Goal: Task Accomplishment & Management: Manage account settings

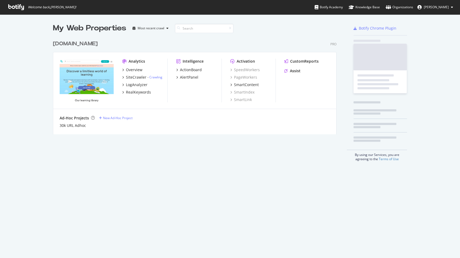
scroll to position [101, 288]
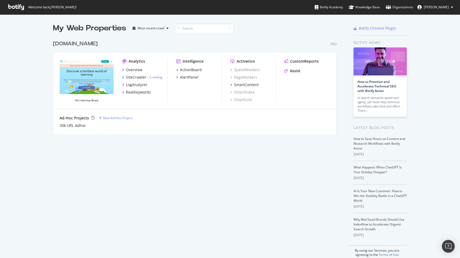
click at [445, 8] on span "[PERSON_NAME]" at bounding box center [436, 7] width 25 height 5
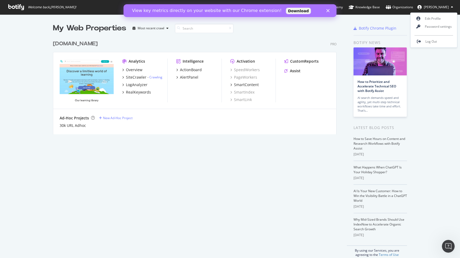
scroll to position [0, 0]
click at [442, 18] on link "Edit Profile" at bounding box center [433, 19] width 47 height 8
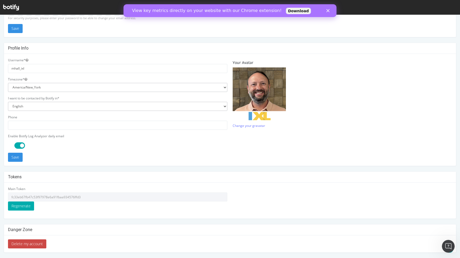
click at [34, 244] on button "Delete my account" at bounding box center [27, 243] width 38 height 9
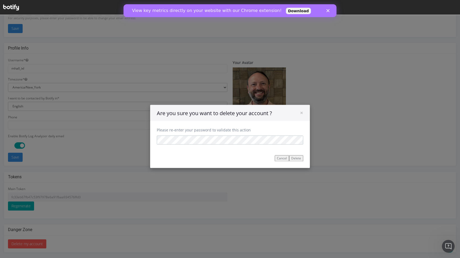
click at [0, 257] on com-1password-button at bounding box center [0, 258] width 0 height 0
click at [285, 157] on button "Cancel" at bounding box center [282, 158] width 14 height 6
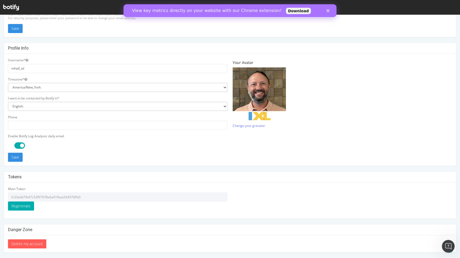
click at [328, 10] on polygon "Close" at bounding box center [327, 10] width 3 height 3
